Goal: Task Accomplishment & Management: Manage account settings

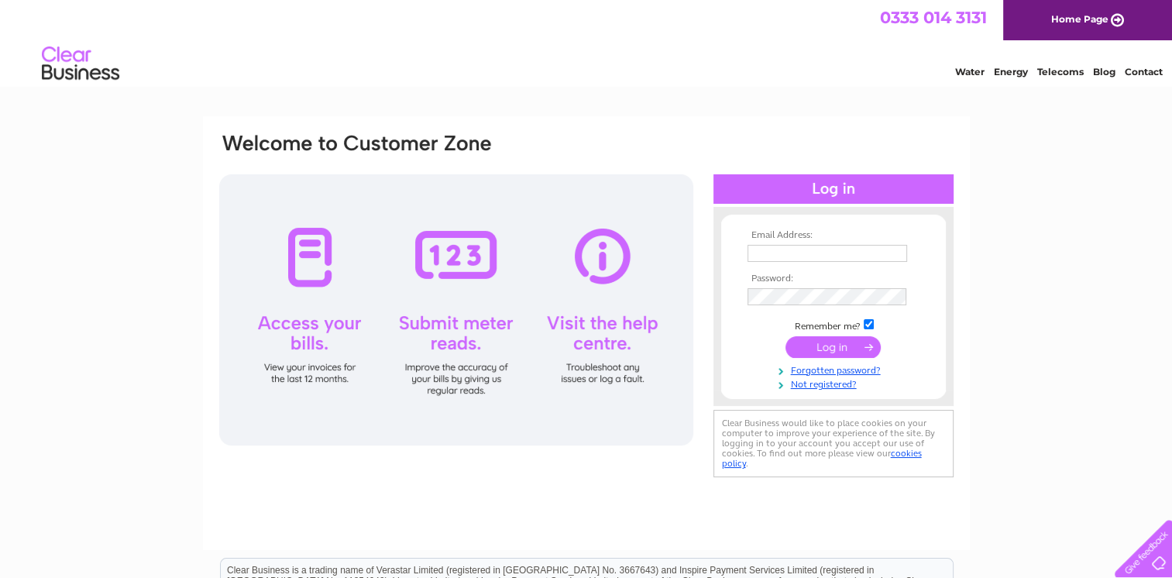
type input "[EMAIL_ADDRESS][DOMAIN_NAME]"
click at [855, 351] on input "submit" at bounding box center [833, 347] width 95 height 22
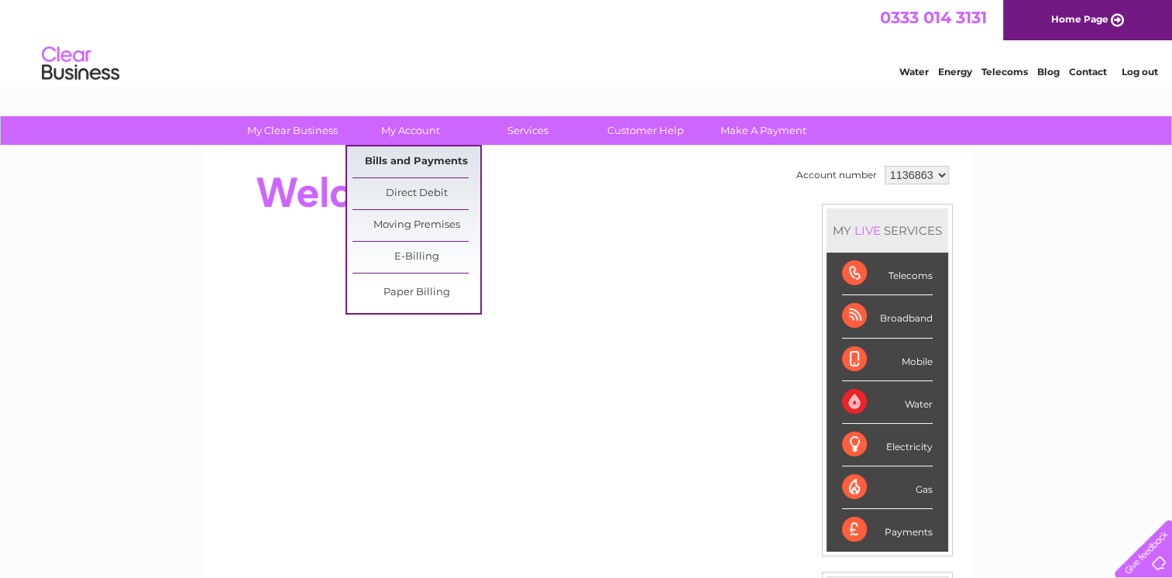
click at [439, 157] on link "Bills and Payments" at bounding box center [417, 161] width 128 height 31
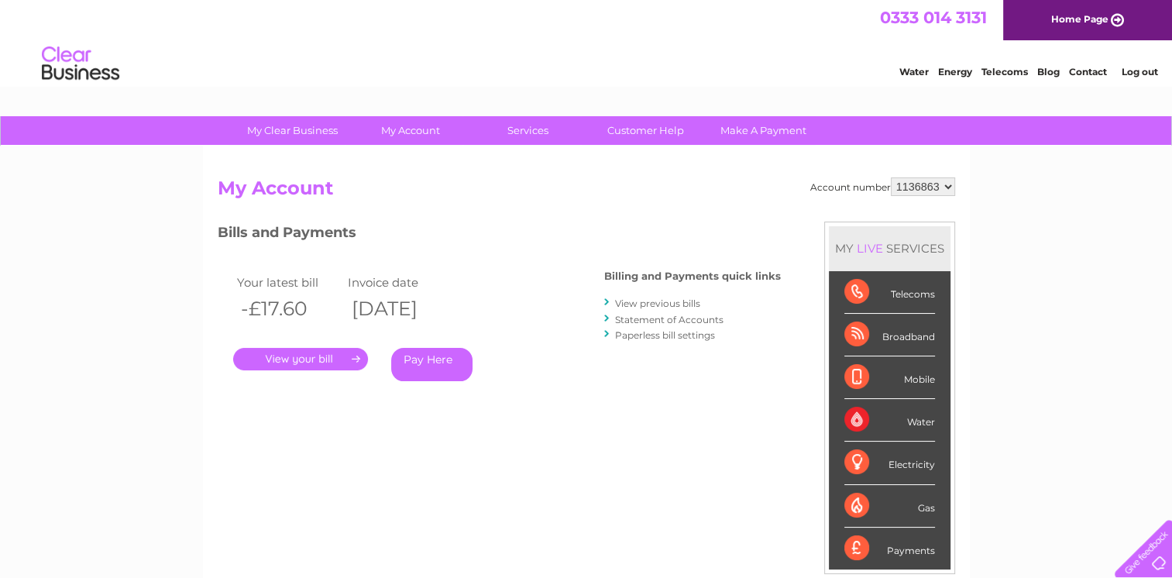
click at [642, 300] on link "View previous bills" at bounding box center [657, 304] width 85 height 12
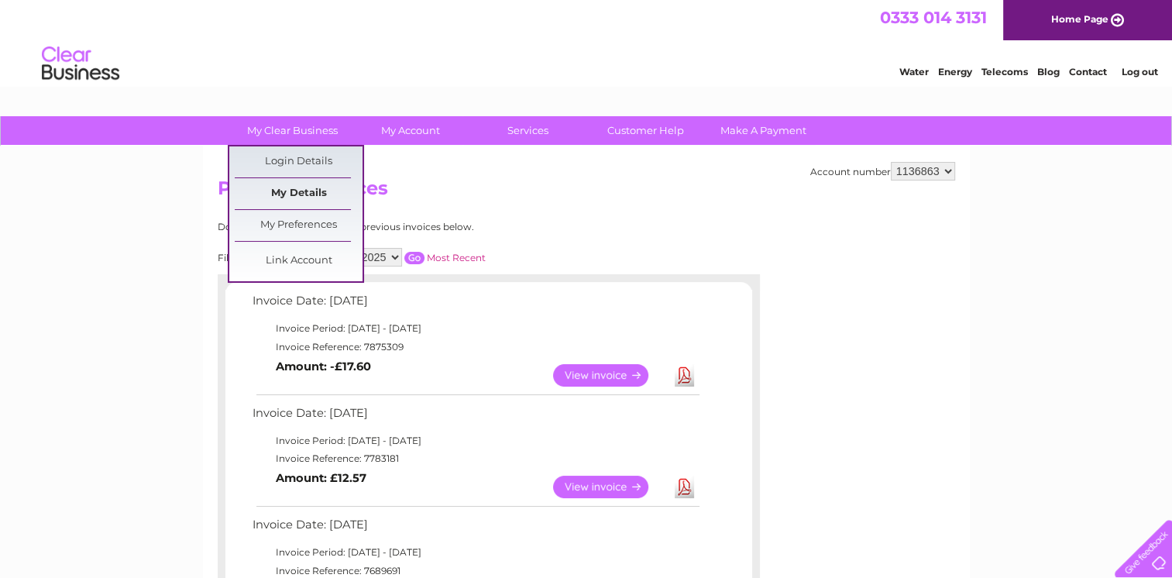
click at [325, 186] on link "My Details" at bounding box center [299, 193] width 128 height 31
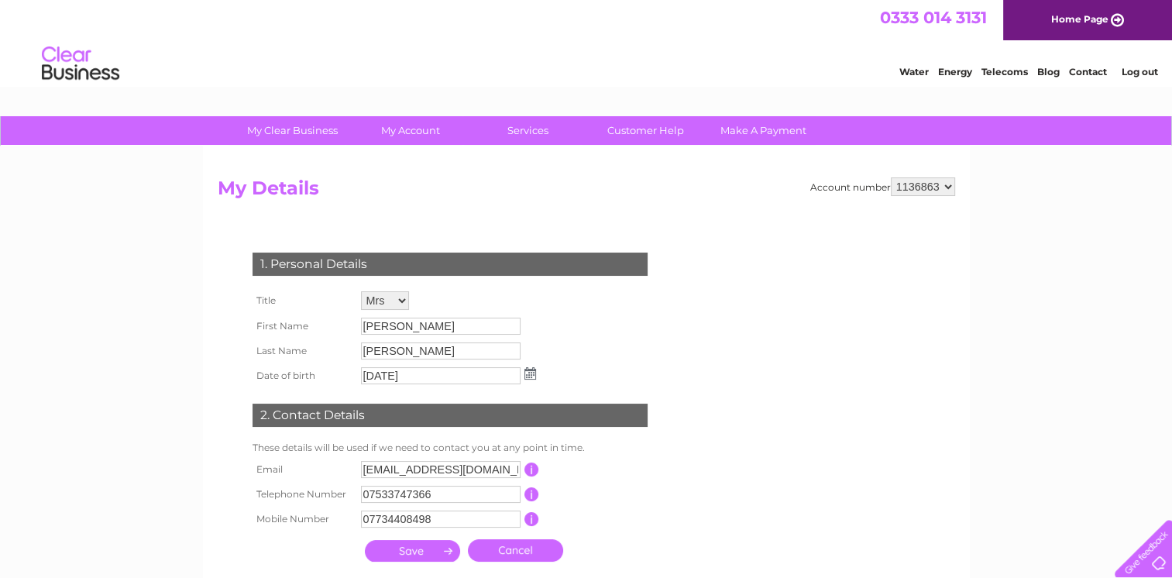
click at [1139, 69] on link "Log out" at bounding box center [1139, 72] width 36 height 12
